Goal: Task Accomplishment & Management: Use online tool/utility

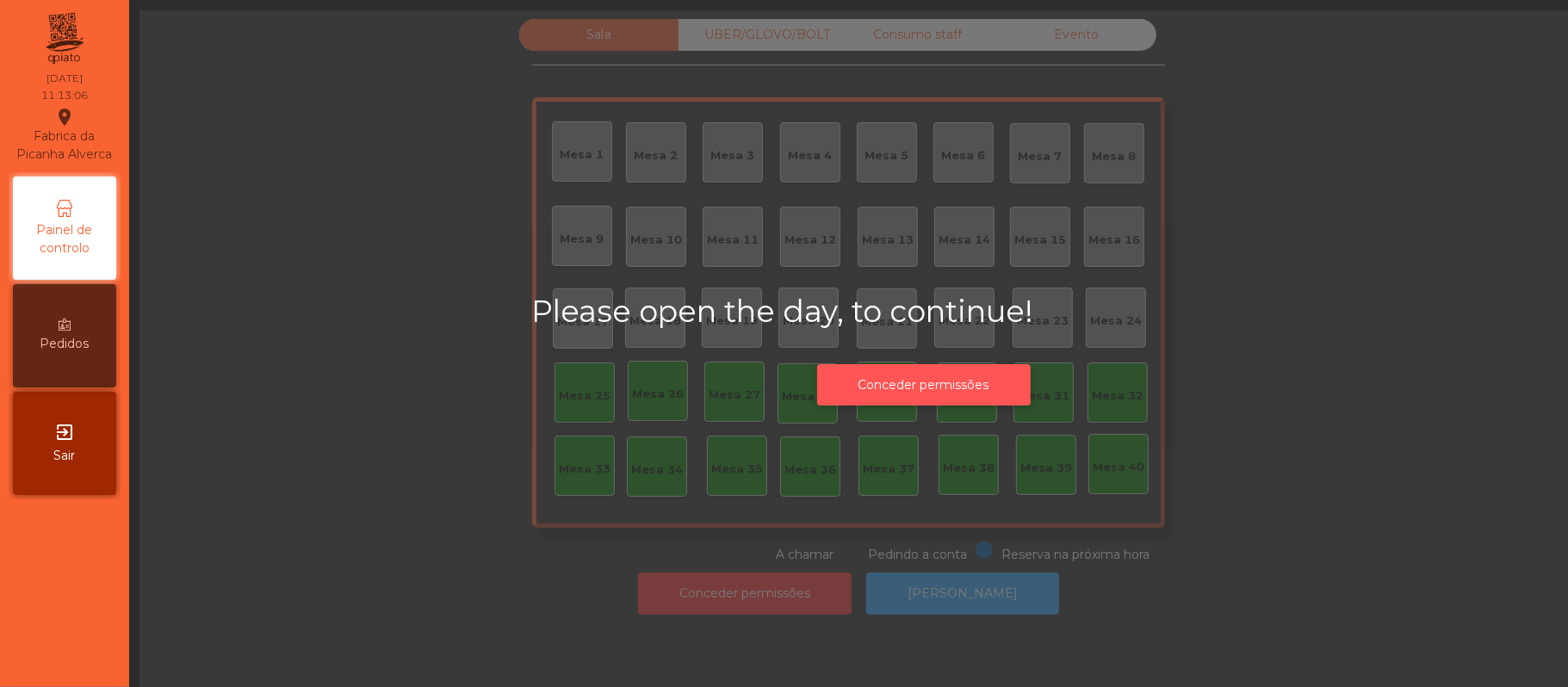
click at [972, 384] on button "Conceder permissões" at bounding box center [924, 385] width 214 height 42
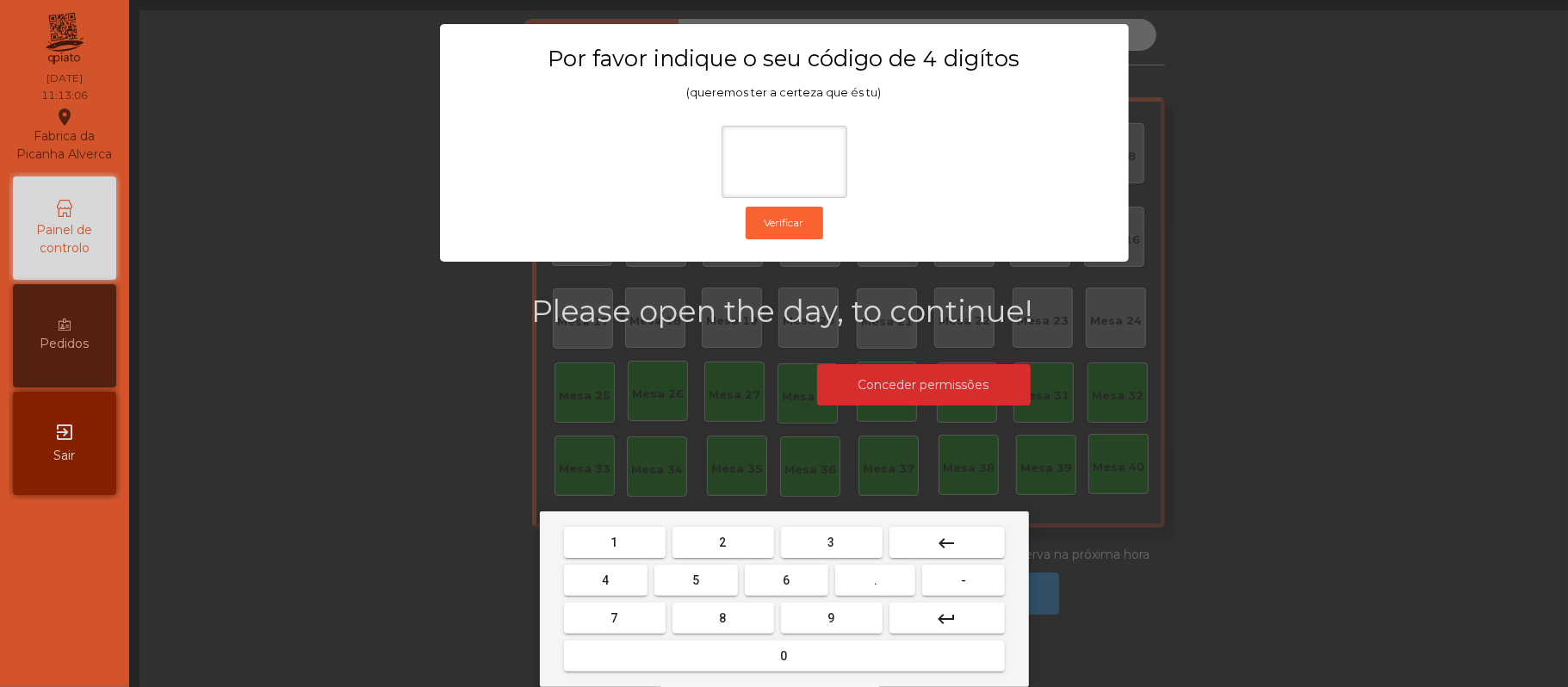
click at [721, 542] on span "2" at bounding box center [724, 542] width 7 height 14
click at [786, 580] on span "6" at bounding box center [787, 580] width 7 height 14
click at [614, 542] on span "1" at bounding box center [615, 542] width 7 height 14
click at [699, 576] on span "5" at bounding box center [695, 580] width 7 height 14
type input "****"
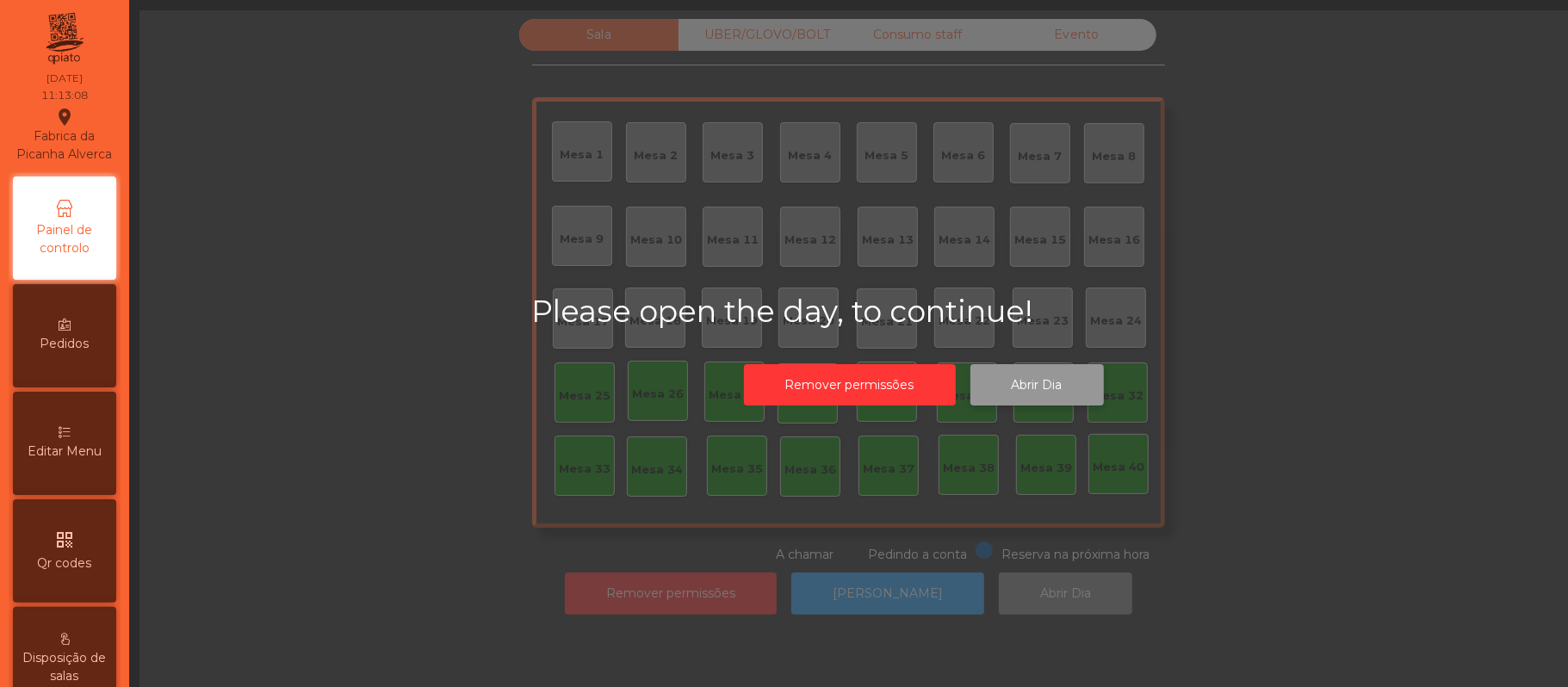
click at [1045, 381] on button "Abrir Dia" at bounding box center [1037, 385] width 133 height 42
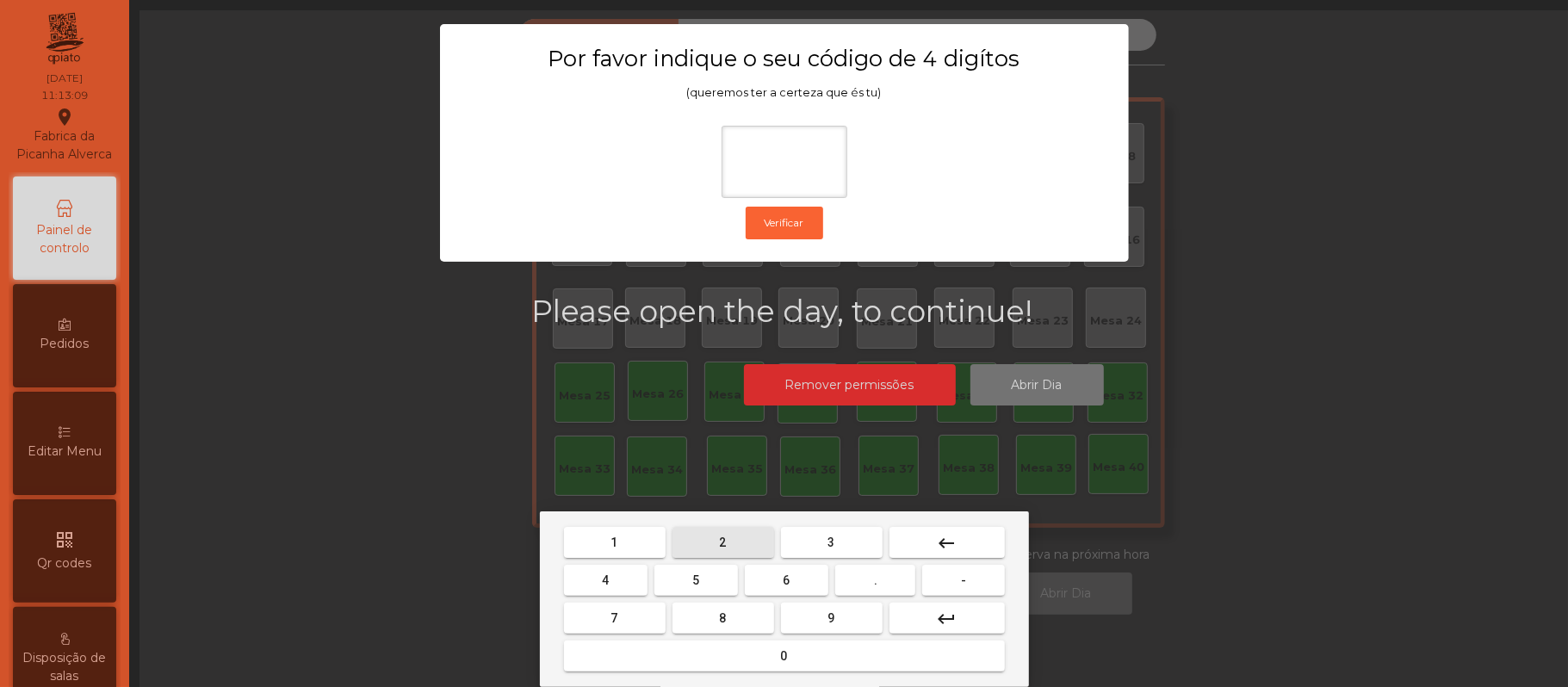
click at [721, 541] on span "2" at bounding box center [724, 542] width 7 height 14
click at [786, 580] on span "6" at bounding box center [787, 580] width 7 height 14
click at [614, 542] on span "1" at bounding box center [615, 542] width 7 height 14
click at [695, 580] on span "5" at bounding box center [695, 580] width 7 height 14
type input "****"
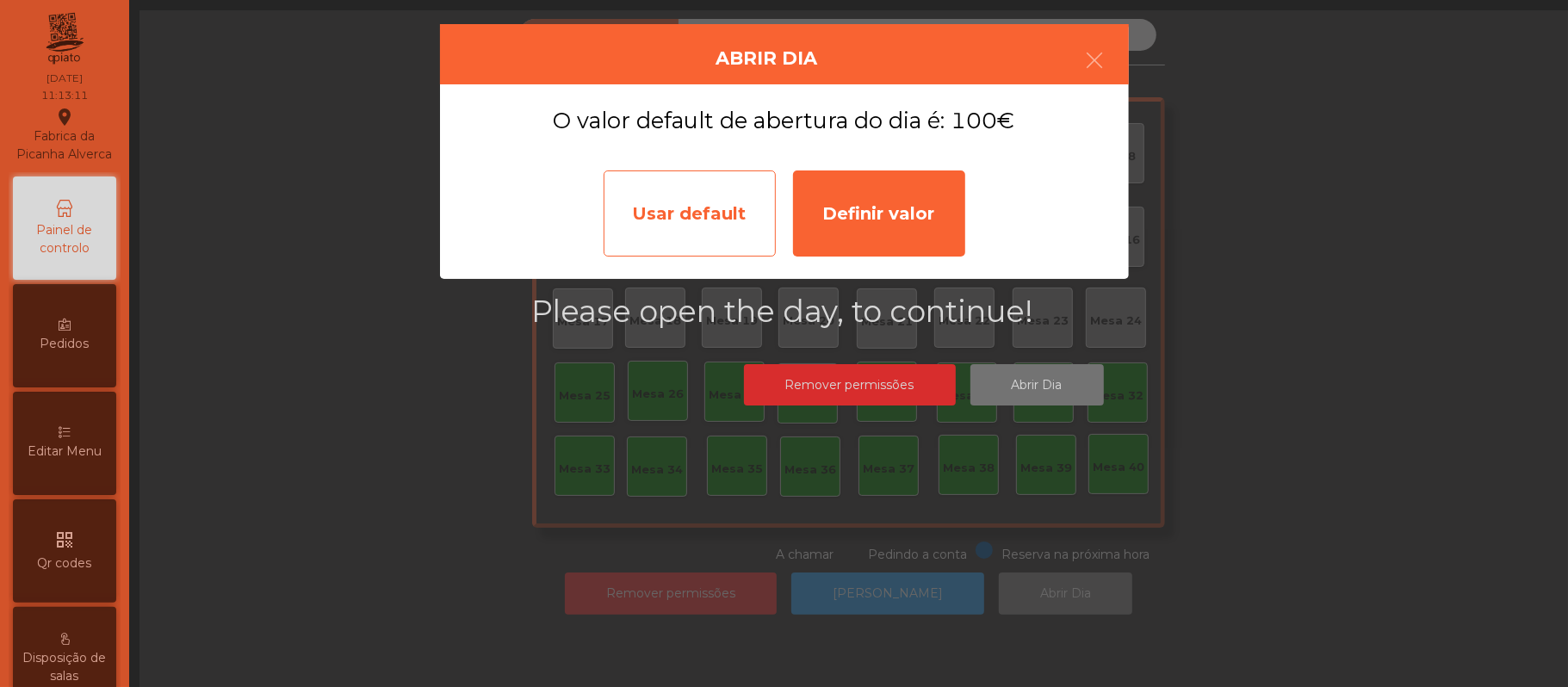
click at [703, 216] on div "Usar default" at bounding box center [690, 214] width 172 height 86
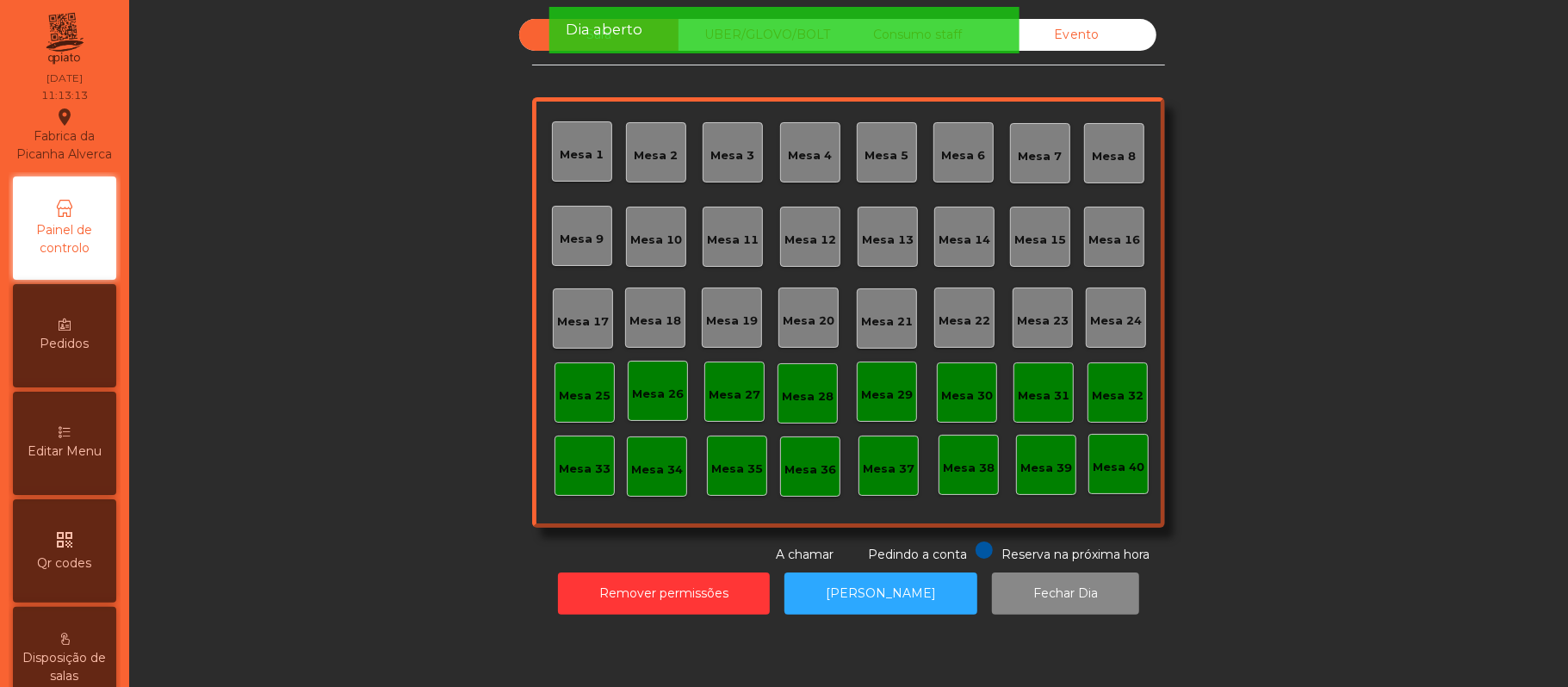
click at [1041, 451] on div "Mesa 39" at bounding box center [1046, 465] width 61 height 61
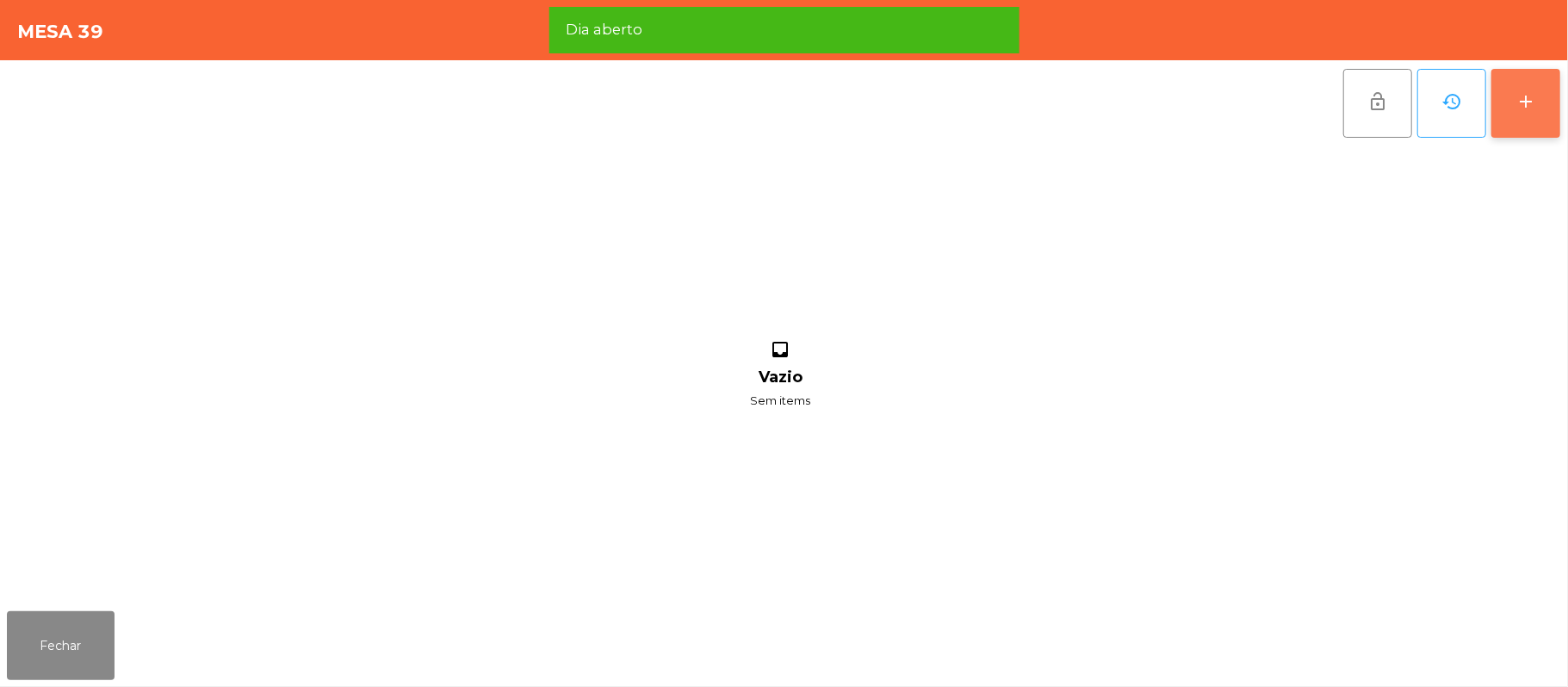
click at [1514, 105] on button "add" at bounding box center [1525, 103] width 69 height 69
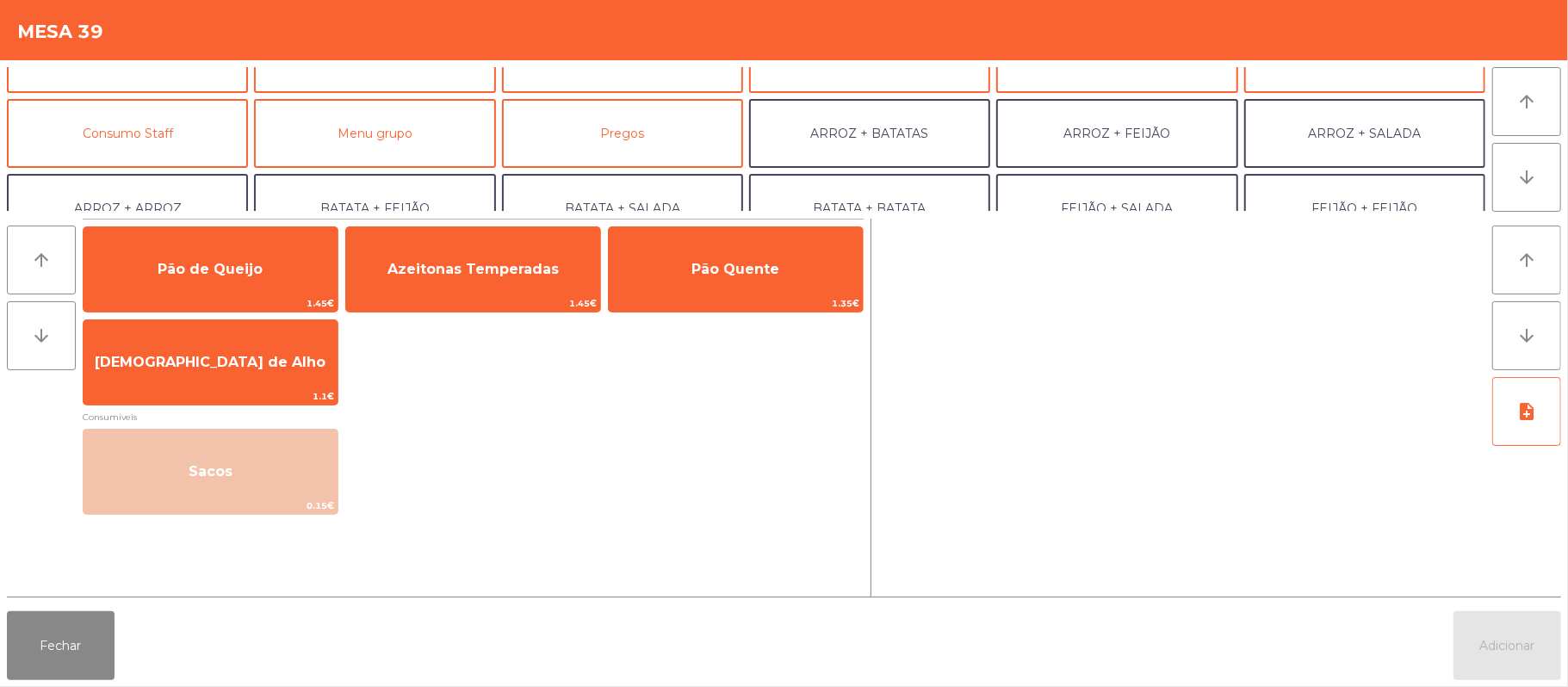
scroll to position [162, 0]
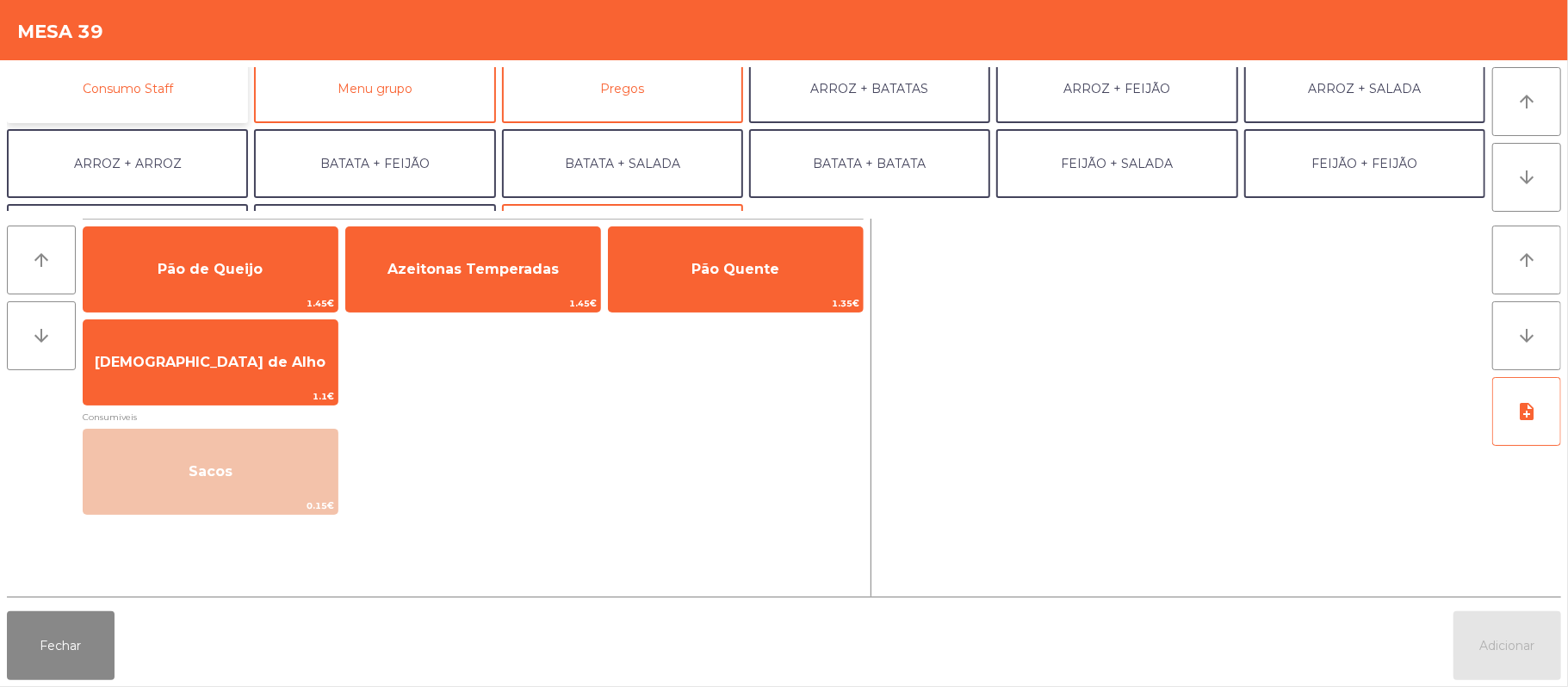
click at [201, 83] on button "Consumo Staff" at bounding box center [128, 88] width 241 height 69
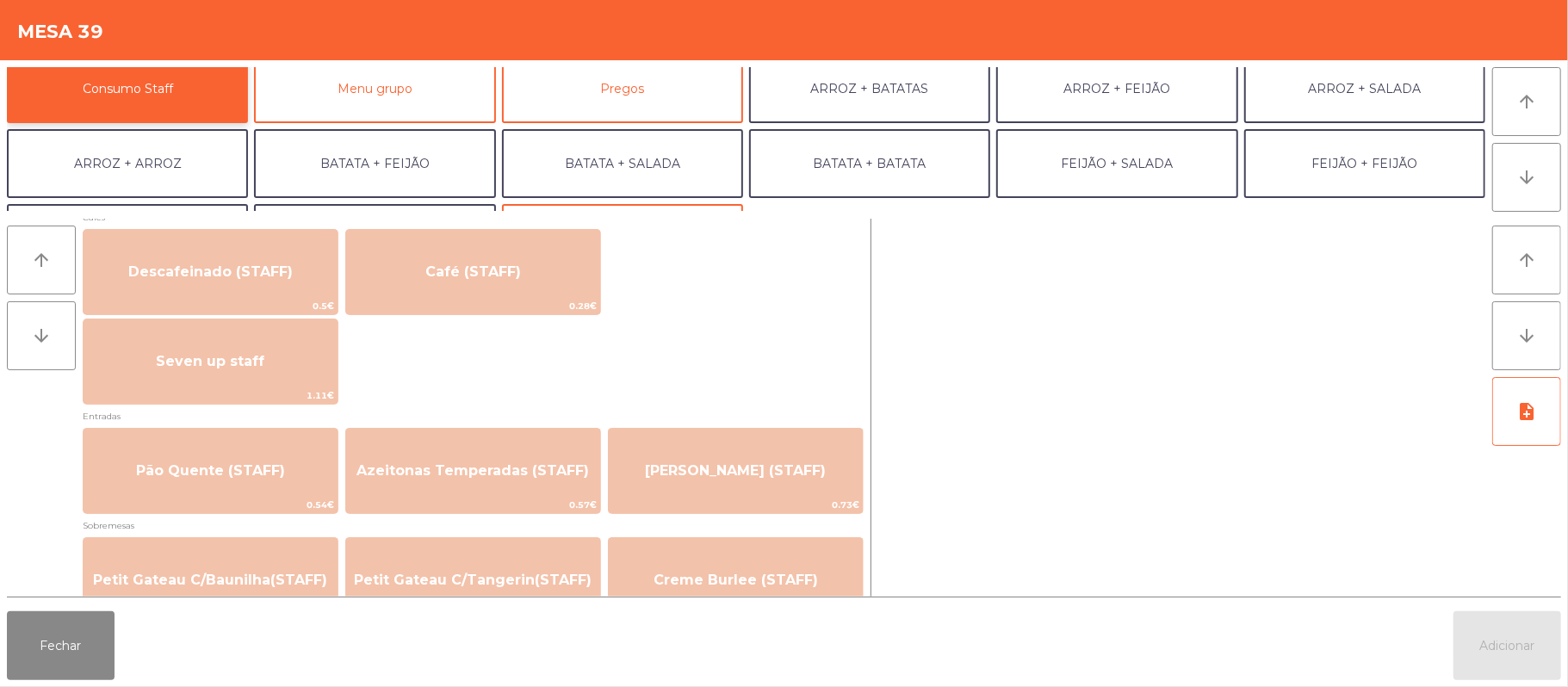
scroll to position [1011, 0]
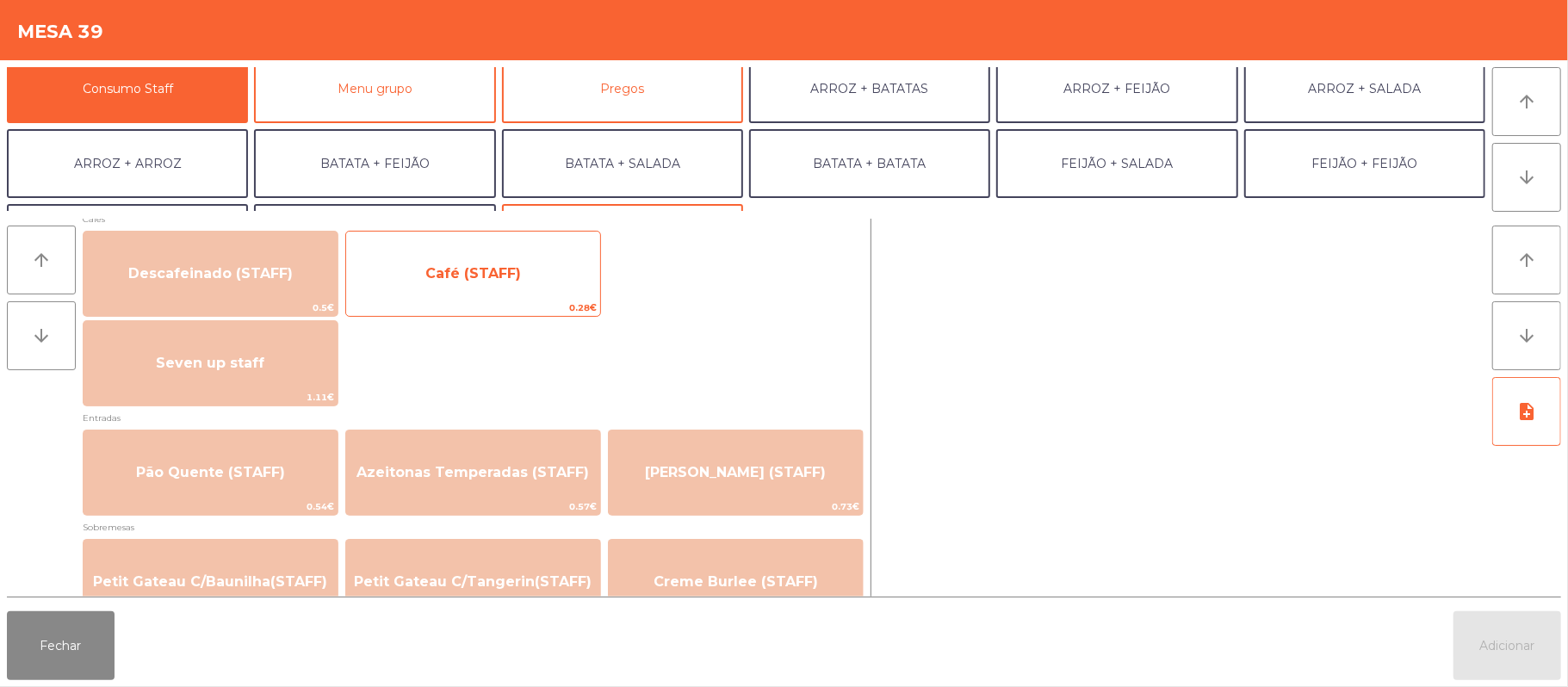
click at [528, 266] on span "Café (STAFF)" at bounding box center [473, 273] width 254 height 47
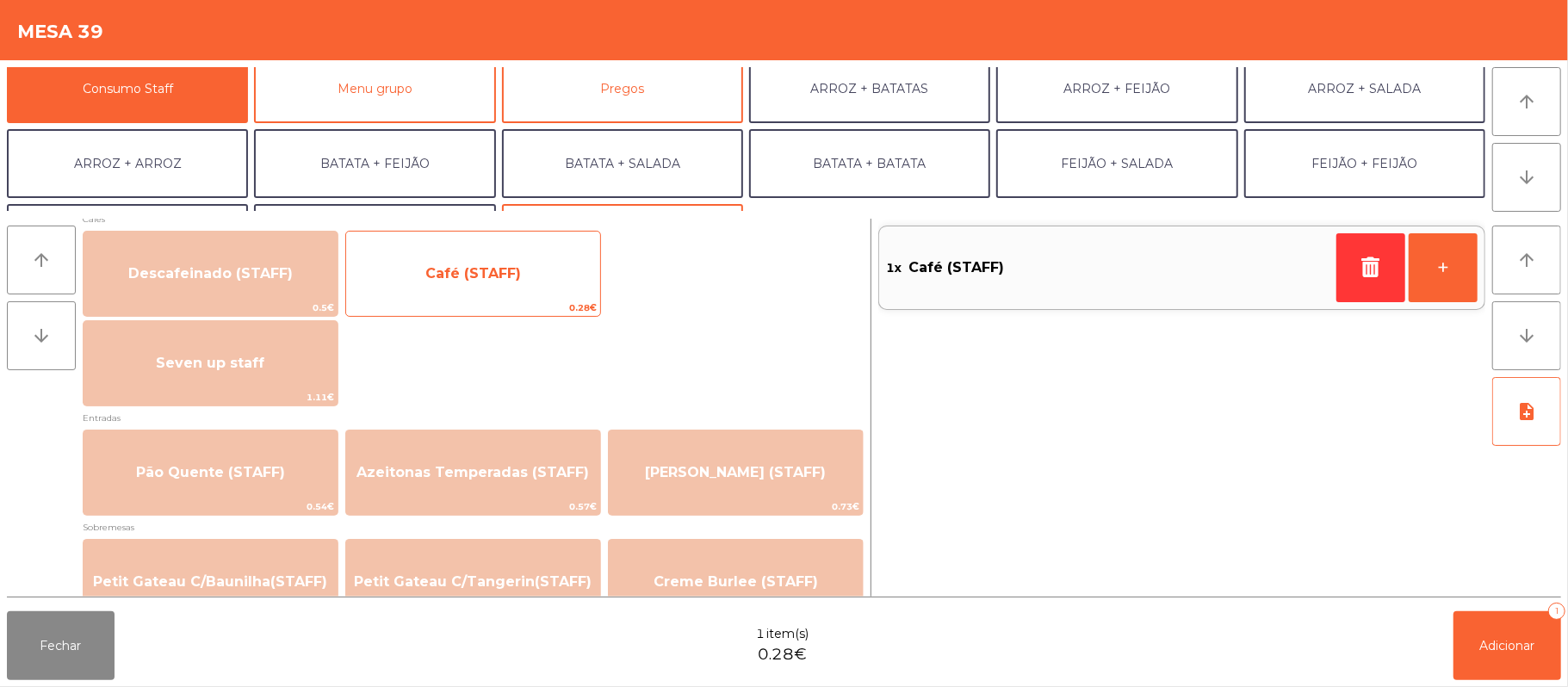
click at [513, 279] on span "Café (STAFF)" at bounding box center [473, 273] width 95 height 17
click at [510, 276] on span "Café (STAFF)" at bounding box center [473, 273] width 95 height 17
click at [510, 273] on span "Café (STAFF)" at bounding box center [473, 273] width 95 height 17
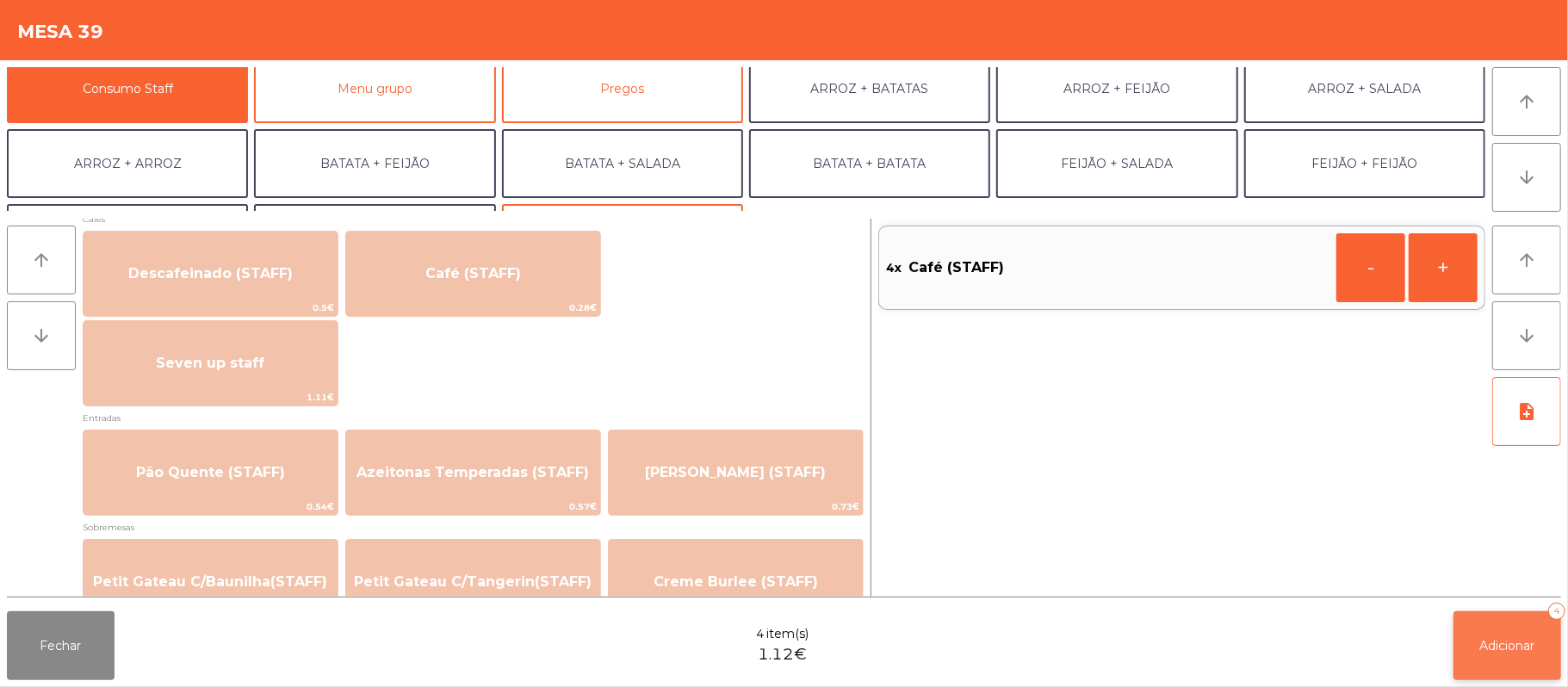
click at [1485, 631] on button "Adicionar 4" at bounding box center [1507, 645] width 107 height 69
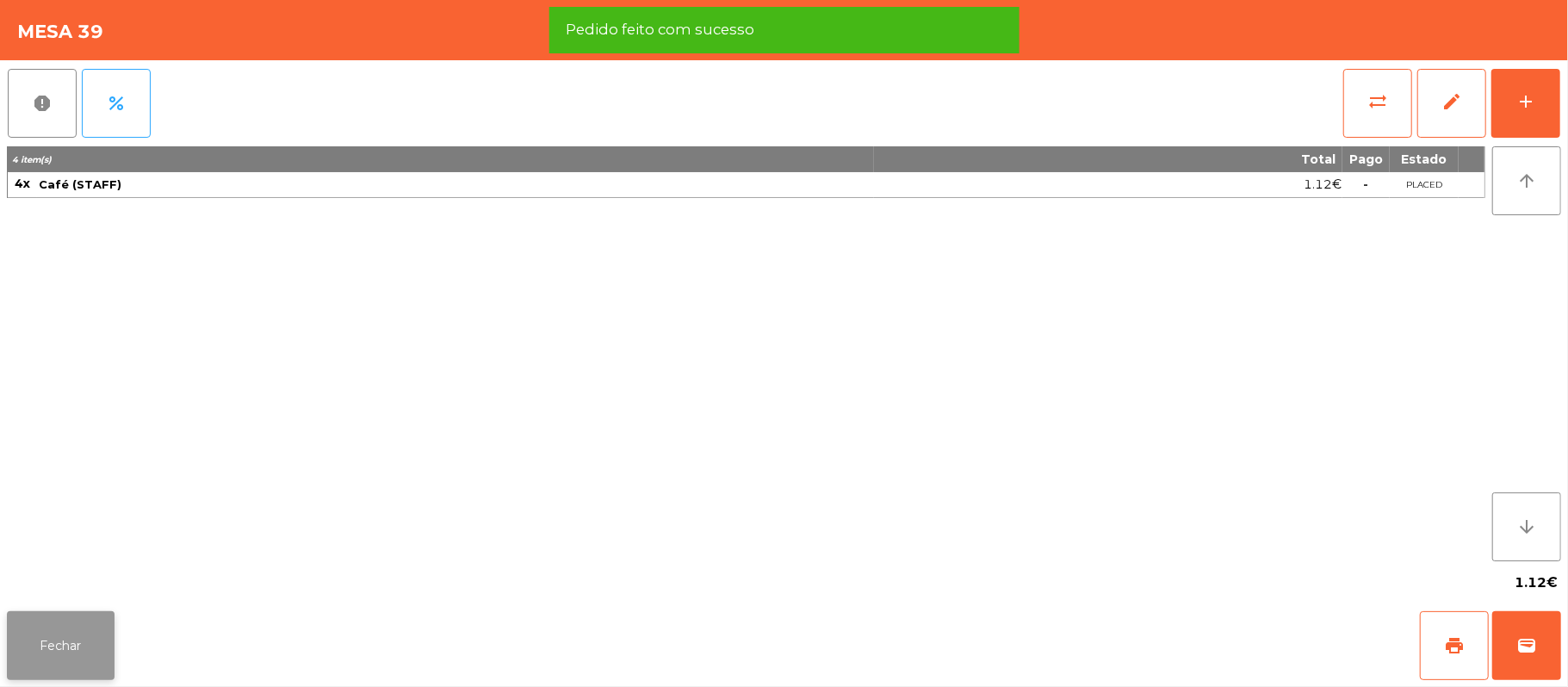
click at [60, 648] on button "Fechar" at bounding box center [61, 645] width 107 height 69
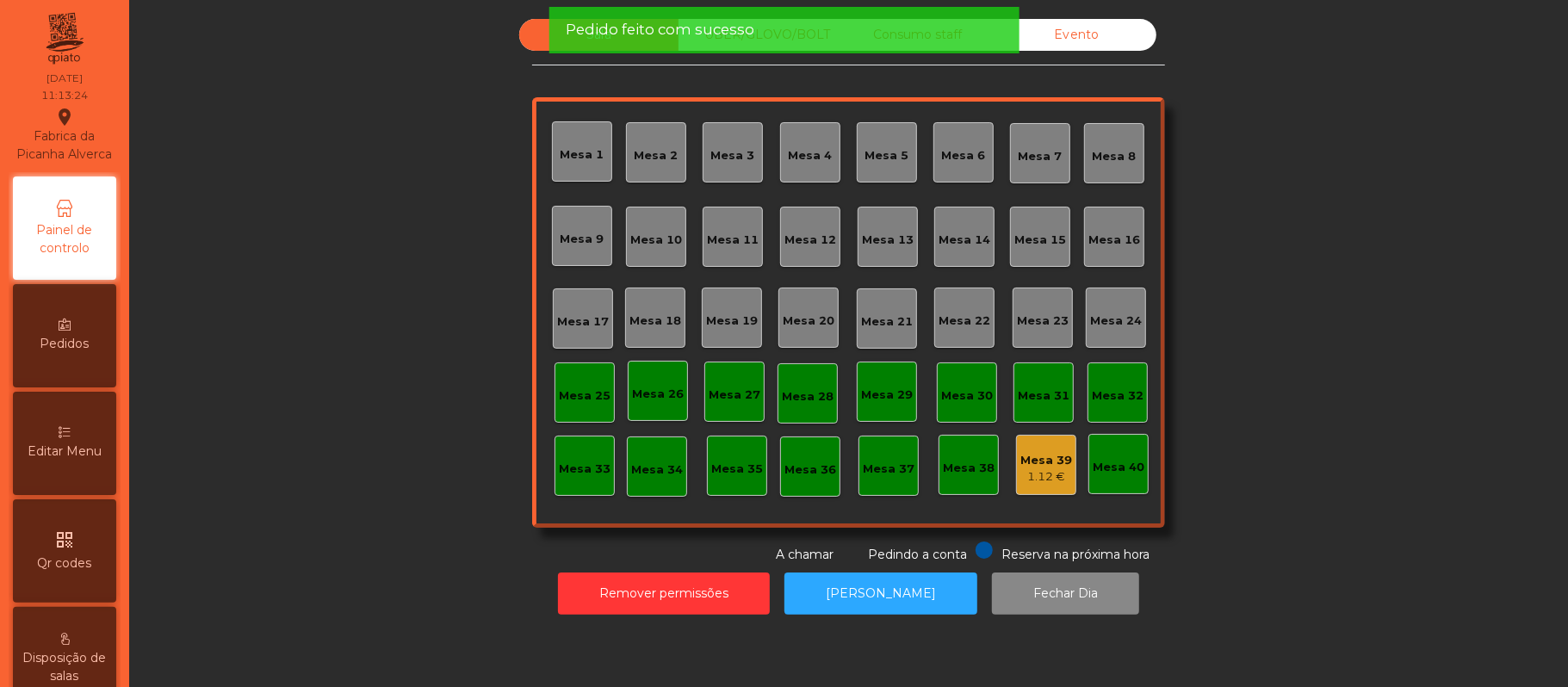
click at [876, 449] on div "Mesa 37" at bounding box center [889, 466] width 61 height 61
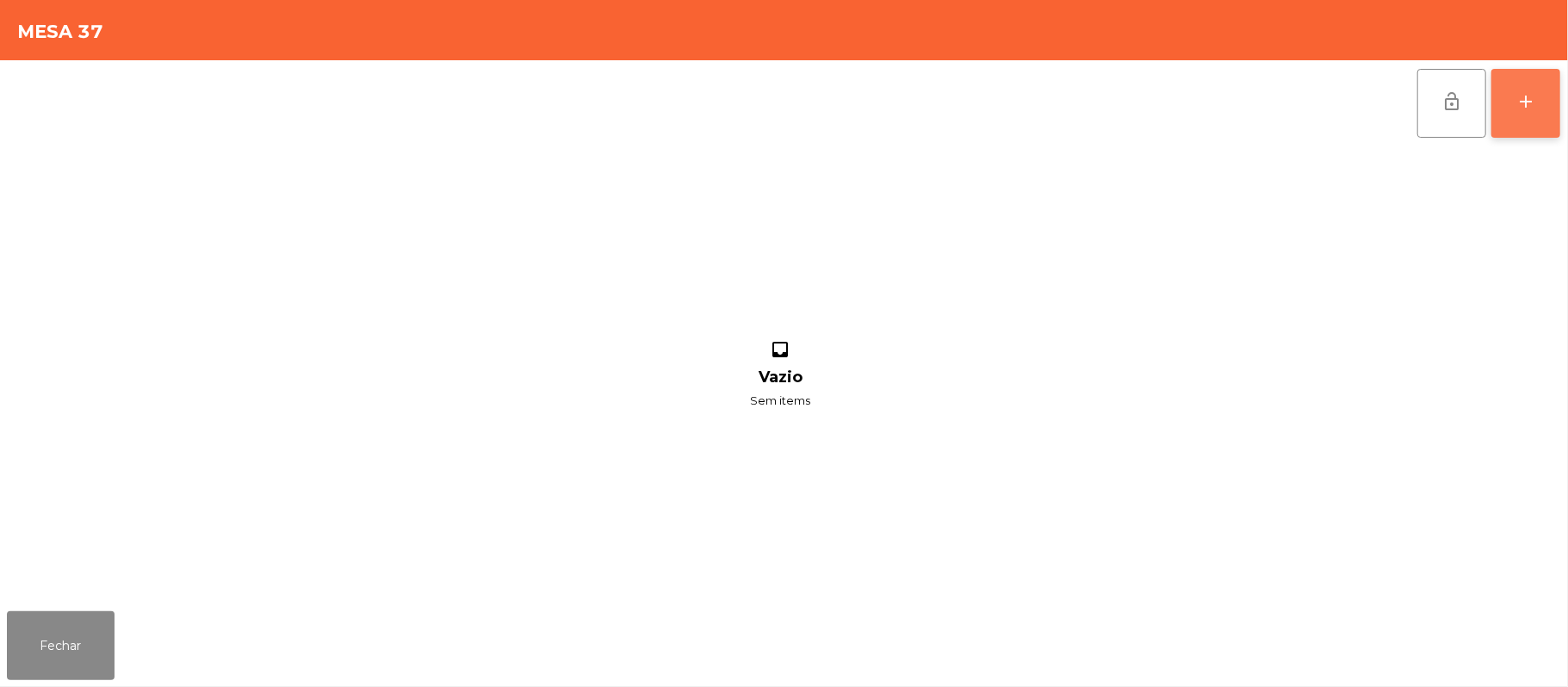
click at [1518, 106] on div "add" at bounding box center [1526, 101] width 21 height 21
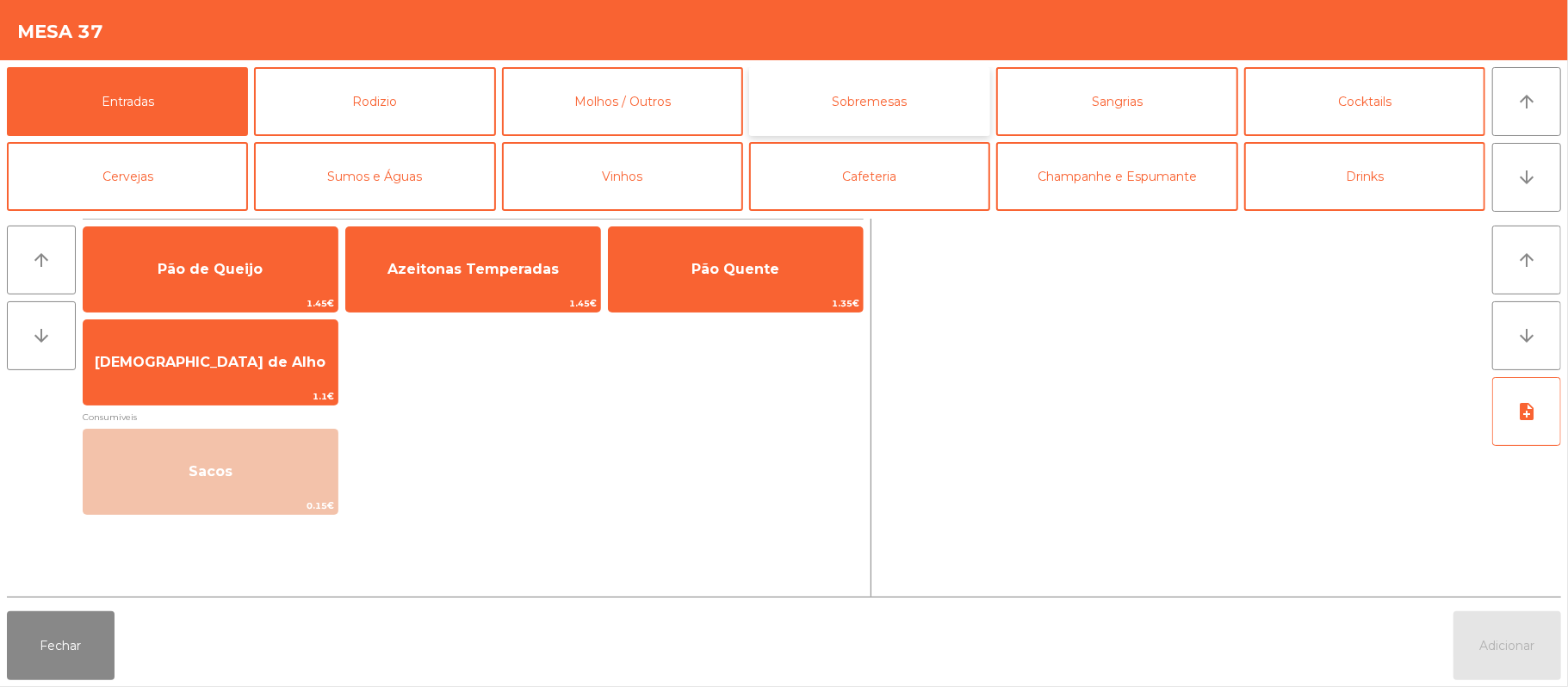
click at [864, 86] on button "Sobremesas" at bounding box center [869, 101] width 241 height 69
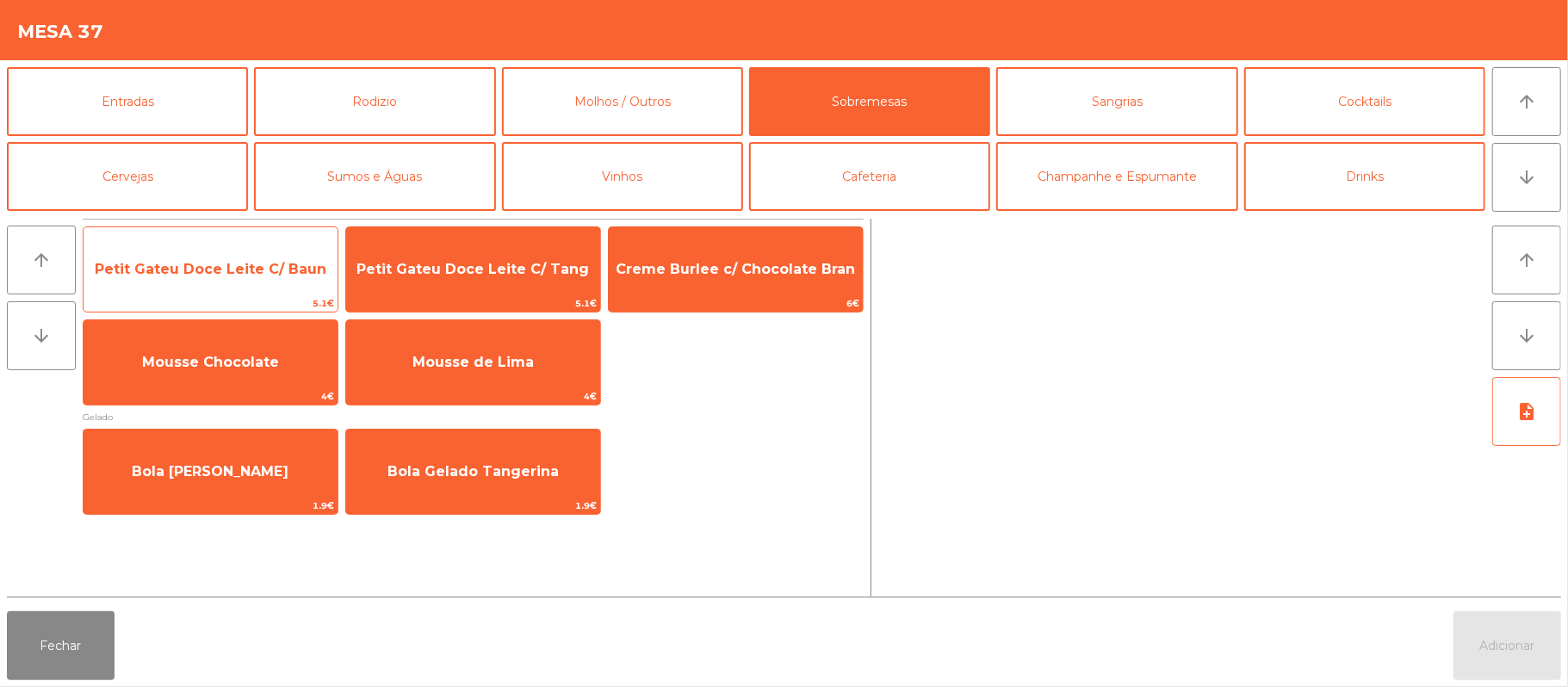
click at [238, 269] on span "Petit Gateu Doce Leite C/ Baun" at bounding box center [210, 269] width 231 height 17
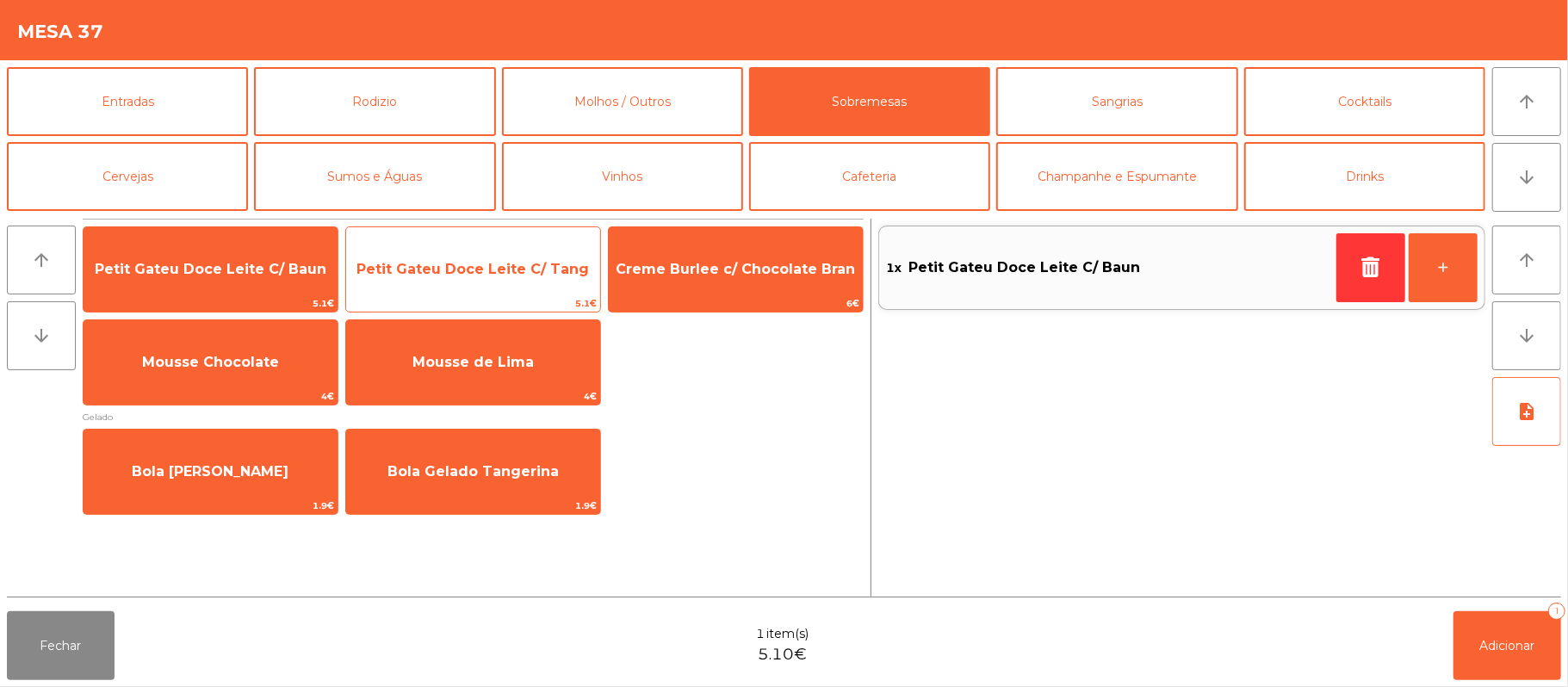
click at [444, 256] on span "Petit Gateu Doce Leite C/ Tang" at bounding box center [473, 269] width 254 height 47
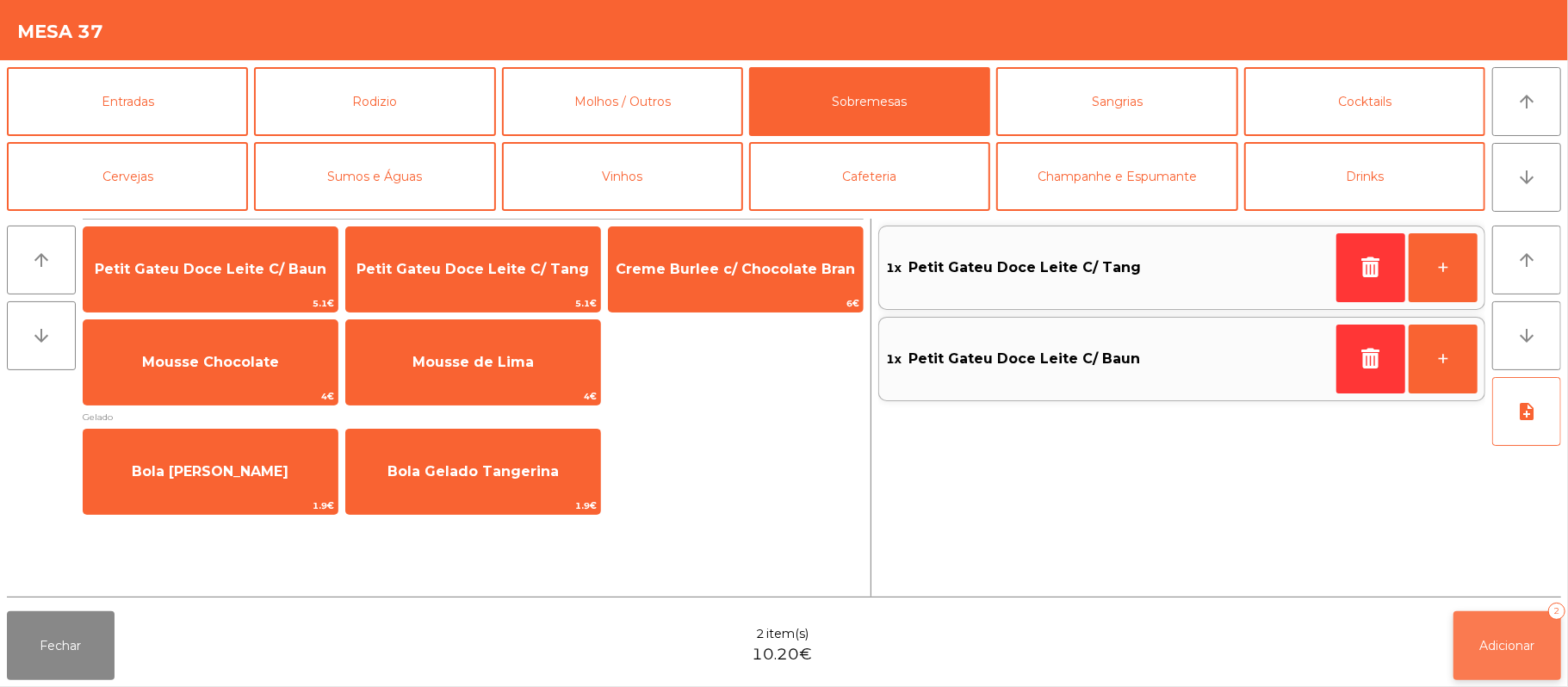
click at [1514, 616] on button "Adicionar 2" at bounding box center [1507, 645] width 107 height 69
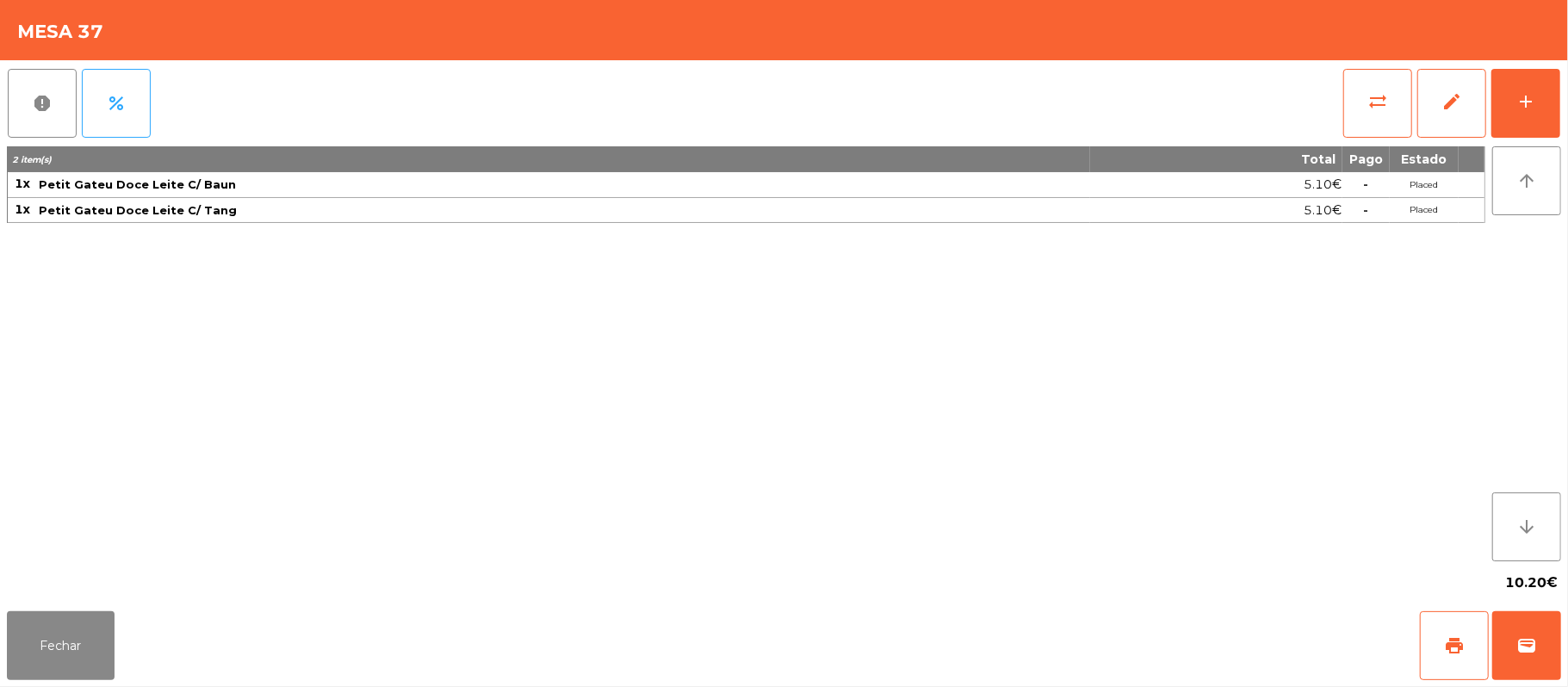
click at [2, 637] on div "Fechar print wallet" at bounding box center [784, 646] width 1568 height 83
click at [55, 649] on button "Fechar" at bounding box center [61, 645] width 107 height 69
